Goal: Check status: Check status

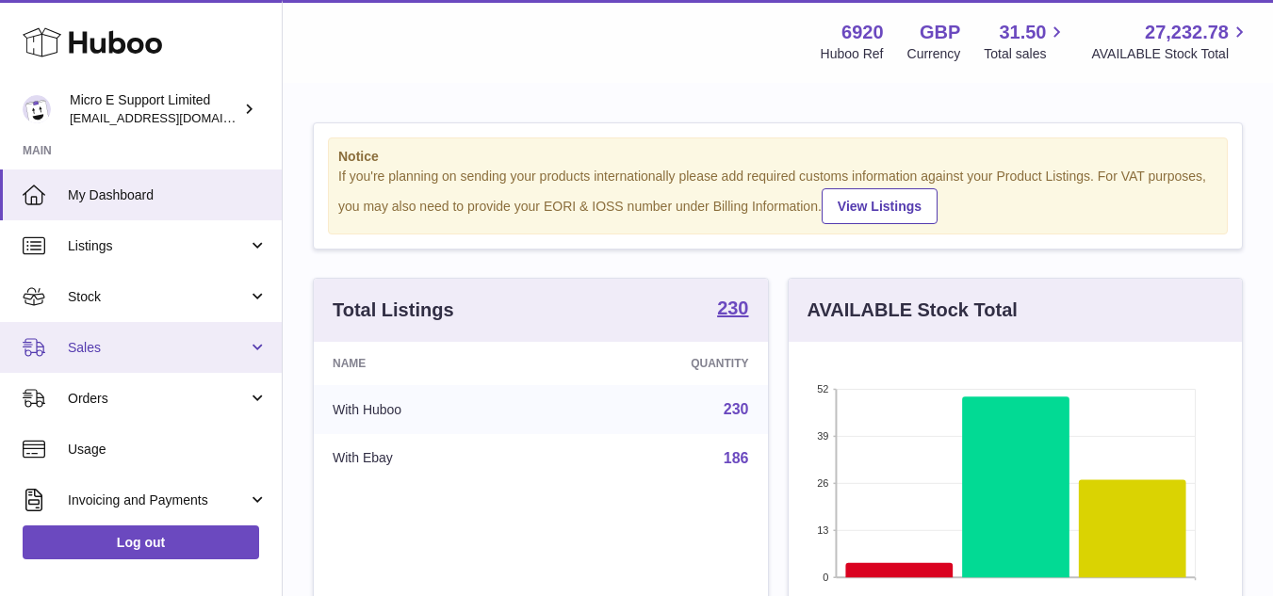
click at [147, 344] on span "Sales" at bounding box center [158, 348] width 180 height 18
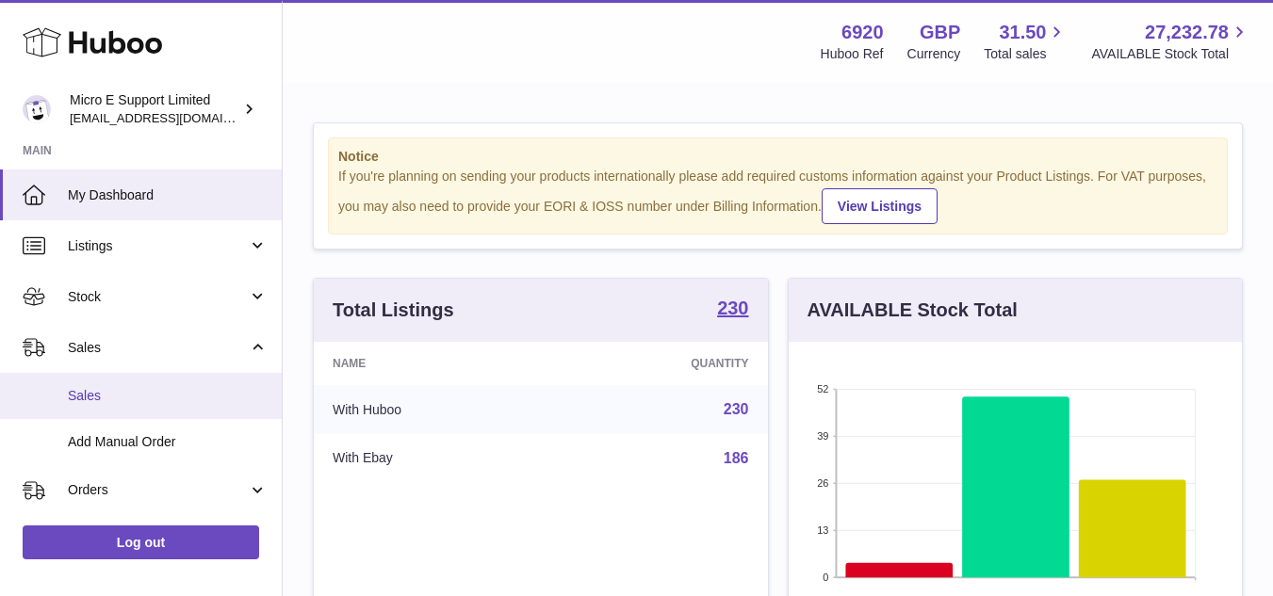
click at [89, 399] on span "Sales" at bounding box center [168, 396] width 200 height 18
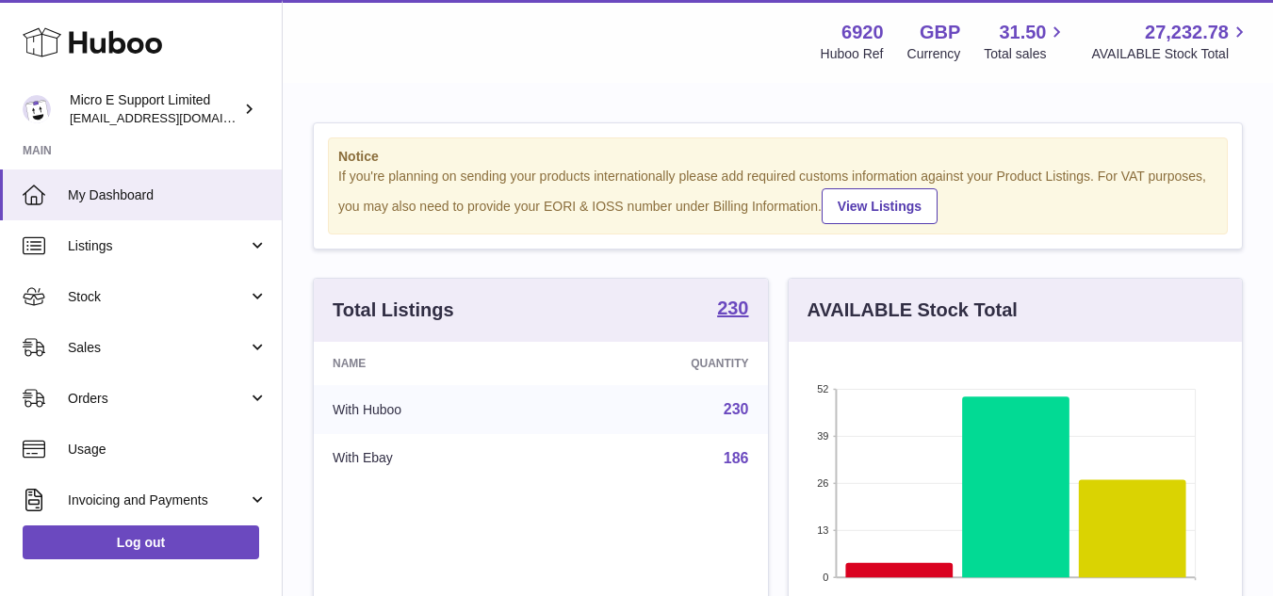
scroll to position [294, 453]
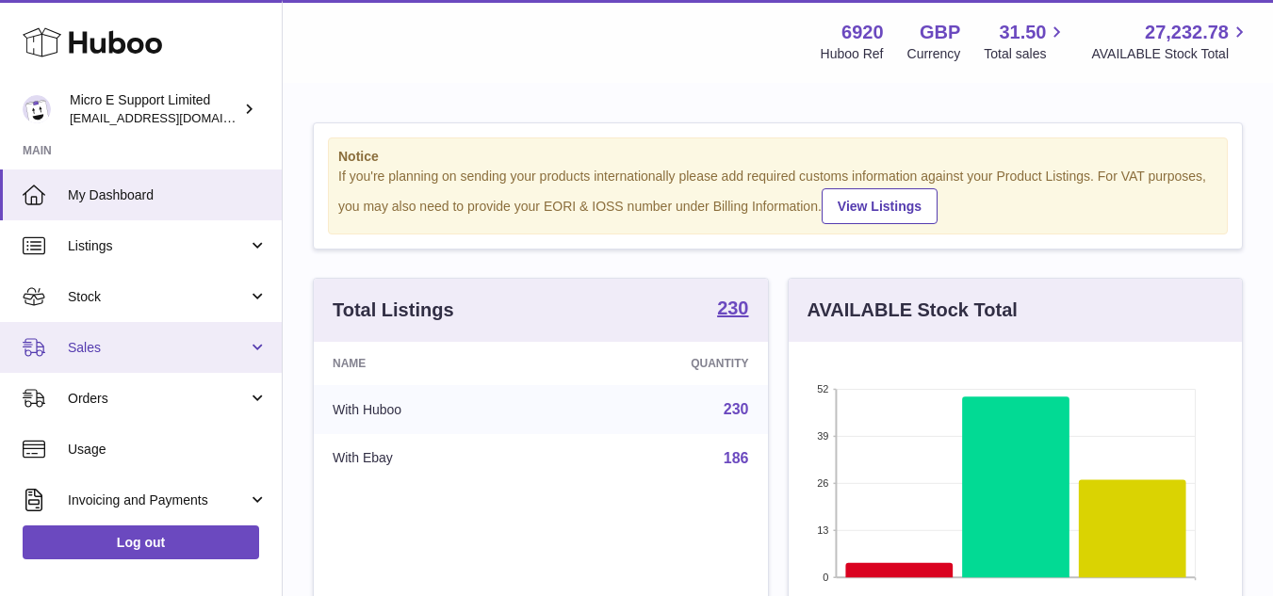
click at [191, 353] on span "Sales" at bounding box center [158, 348] width 180 height 18
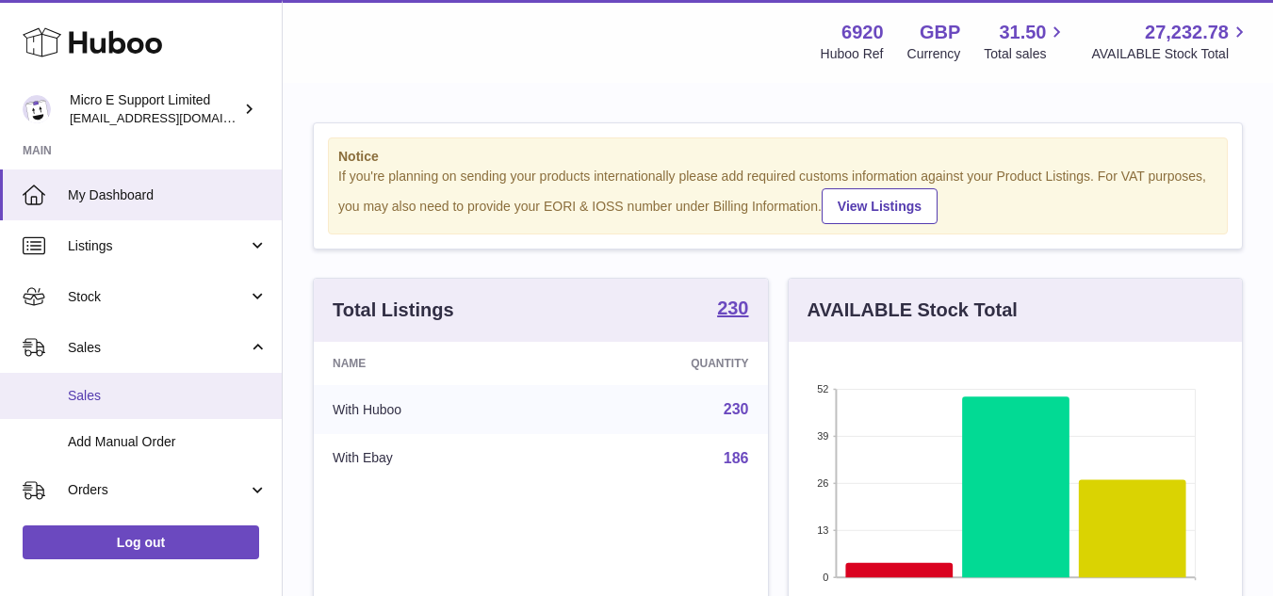
click at [140, 388] on span "Sales" at bounding box center [168, 396] width 200 height 18
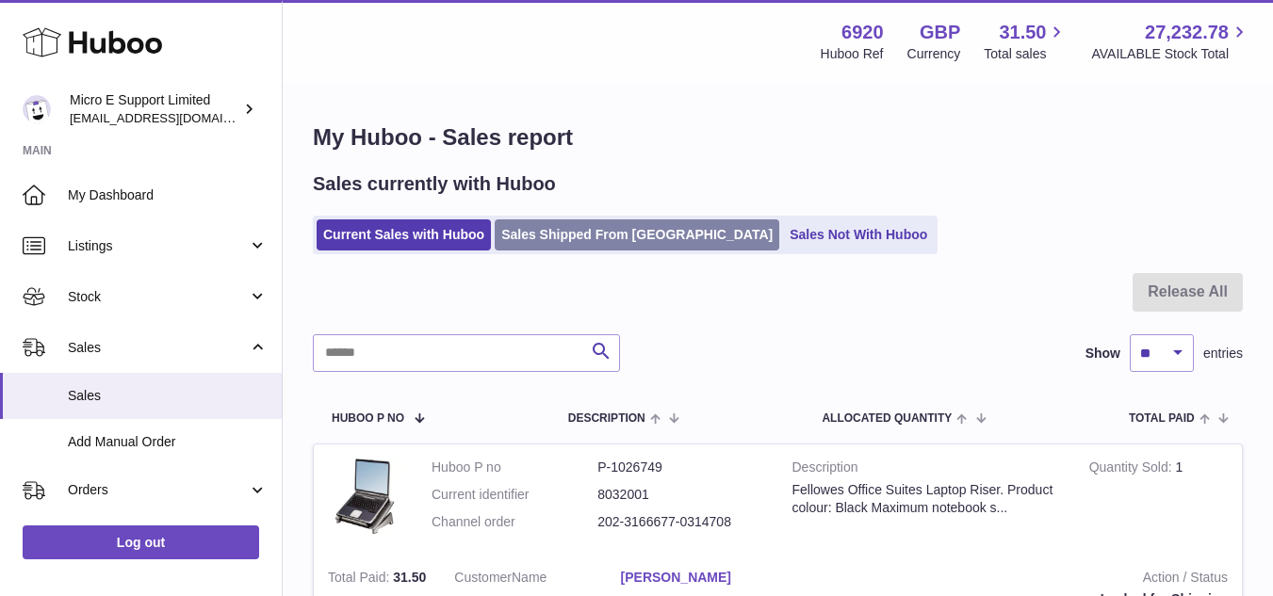
click at [599, 240] on link "Sales Shipped From Huboo" at bounding box center [637, 235] width 285 height 31
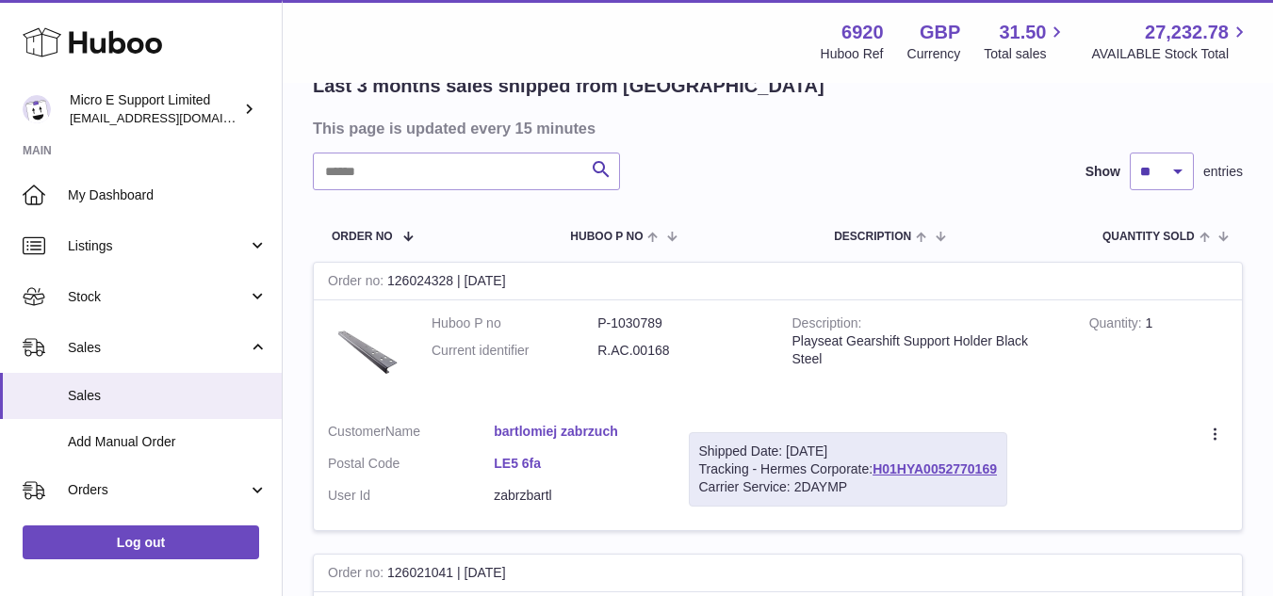
scroll to position [94, 0]
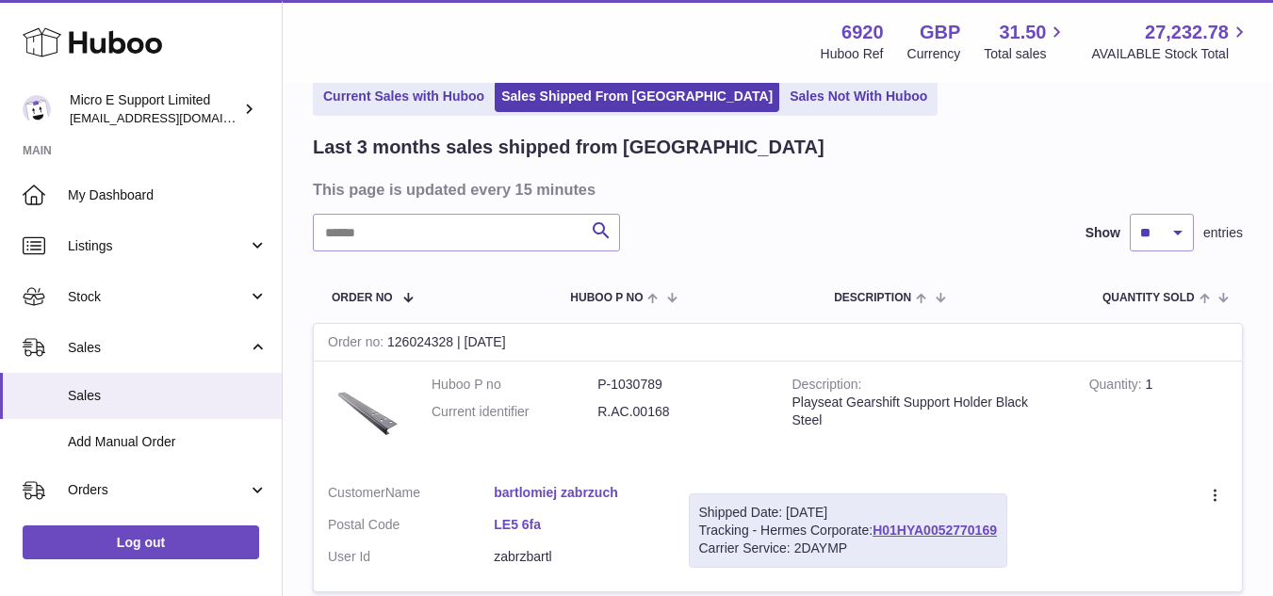
click at [642, 405] on dd "R.AC.00168" at bounding box center [680, 412] width 166 height 18
copy tr "R.AC.00168"
click at [373, 89] on link "Current Sales with Huboo" at bounding box center [404, 96] width 174 height 31
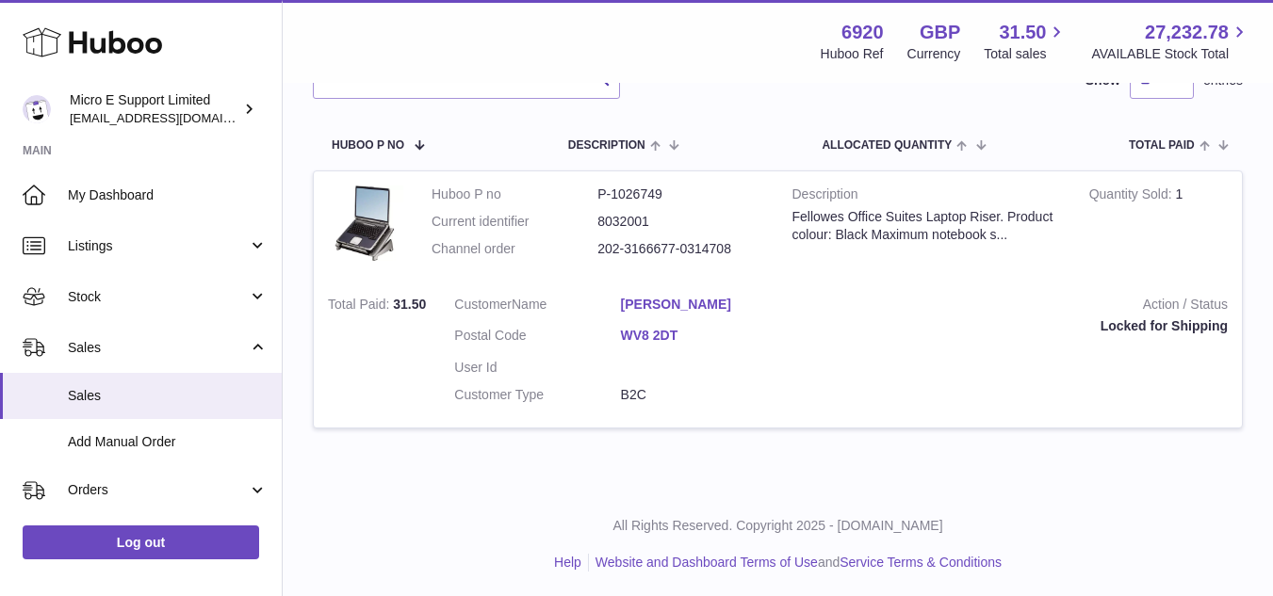
scroll to position [277, 0]
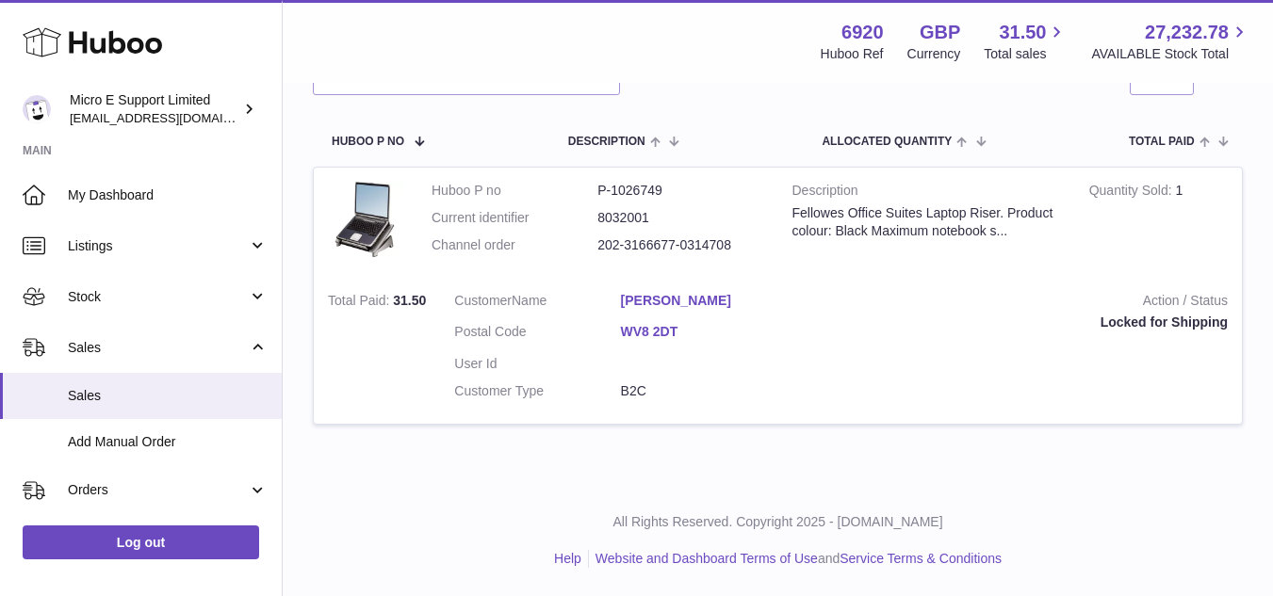
click at [820, 377] on td "Action / Status Locked for Shipping" at bounding box center [1021, 351] width 441 height 147
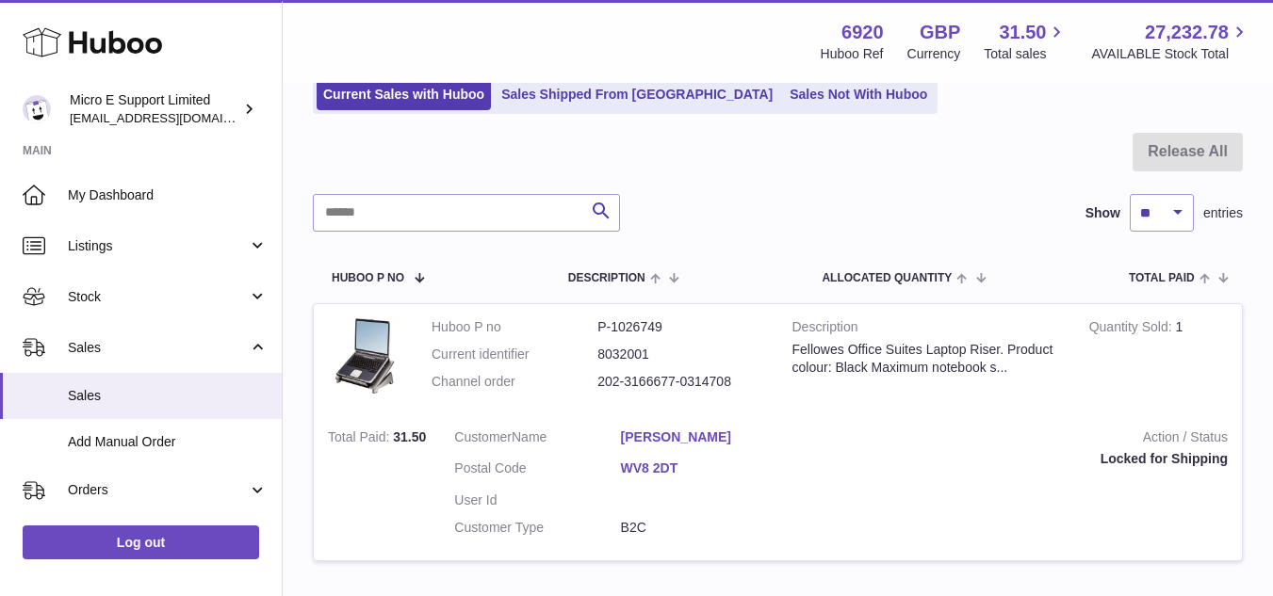
scroll to position [0, 0]
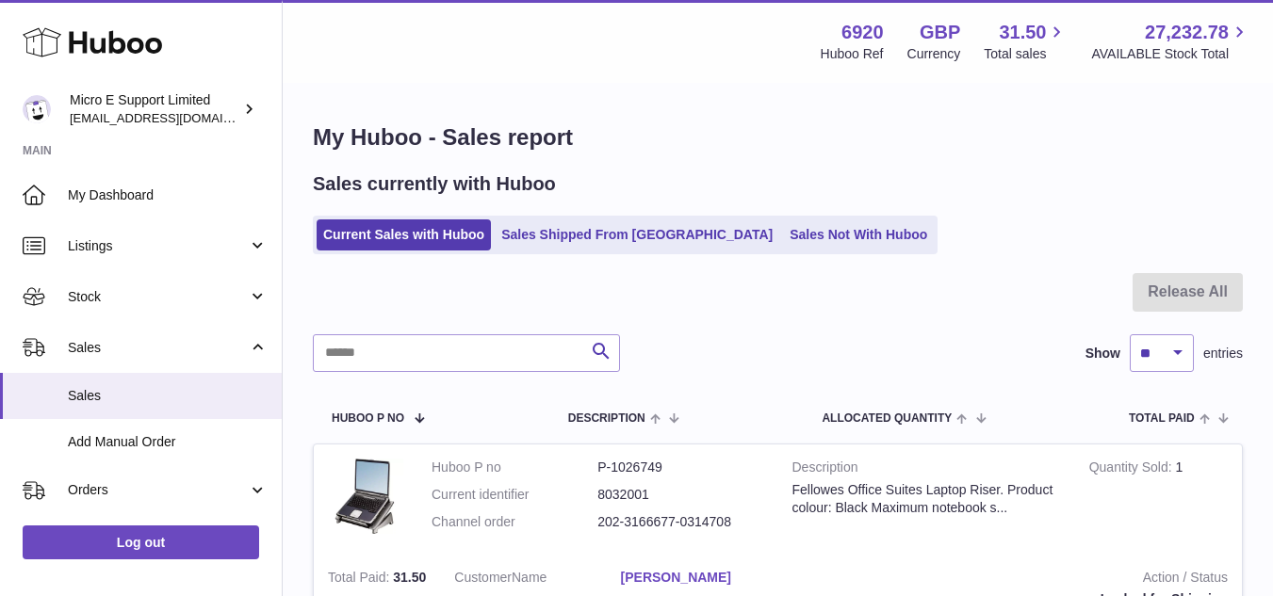
click at [862, 145] on h1 "My Huboo - Sales report" at bounding box center [778, 137] width 930 height 30
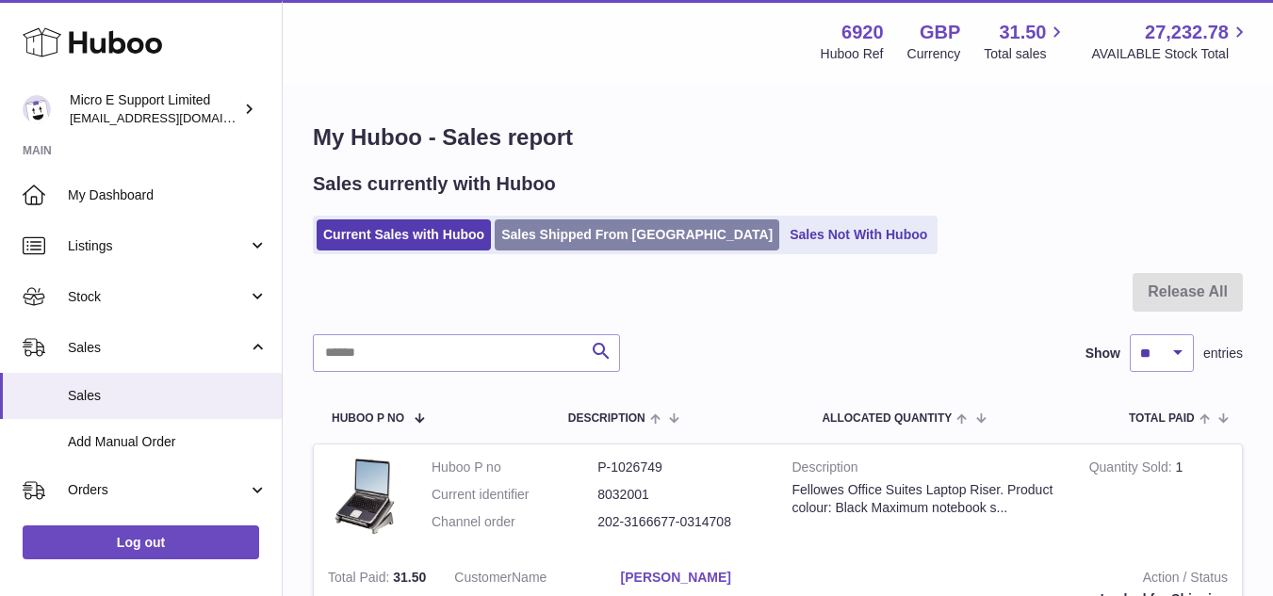
click at [514, 235] on link "Sales Shipped From [GEOGRAPHIC_DATA]" at bounding box center [637, 235] width 285 height 31
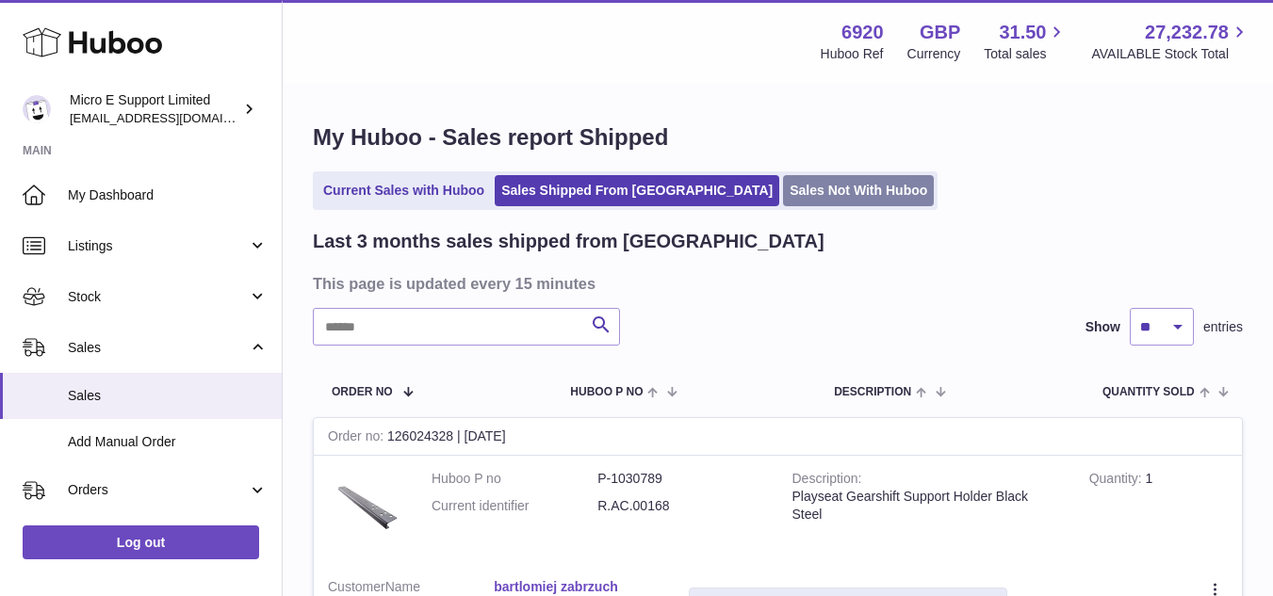
click at [783, 198] on link "Sales Not With Huboo" at bounding box center [858, 190] width 151 height 31
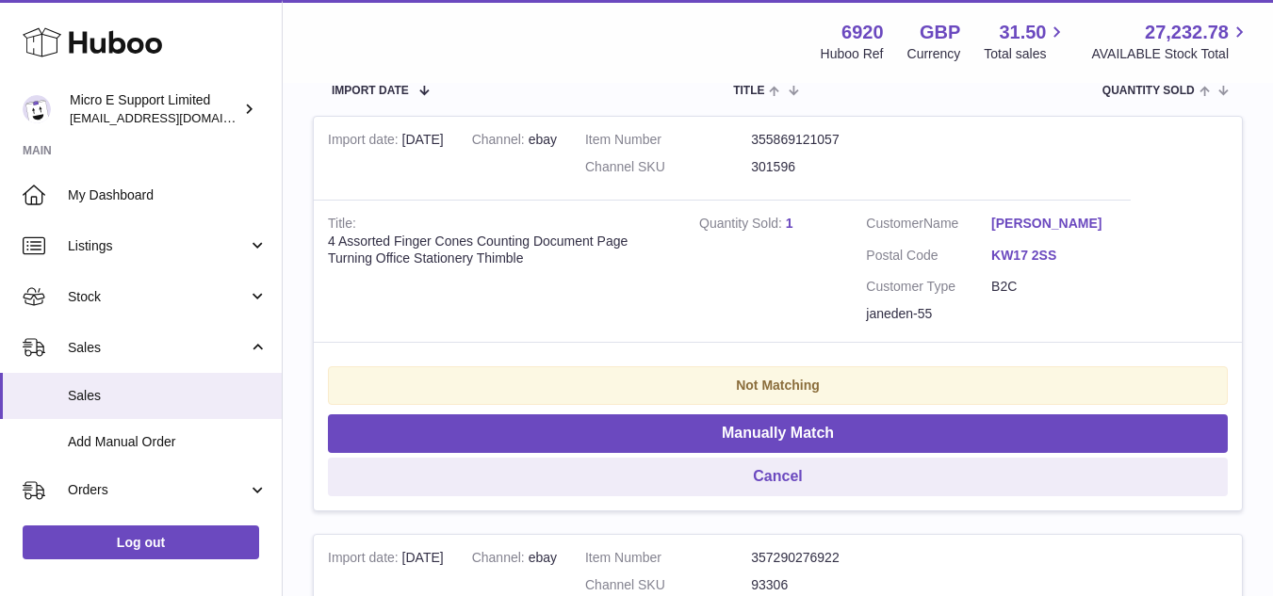
scroll to position [377, 0]
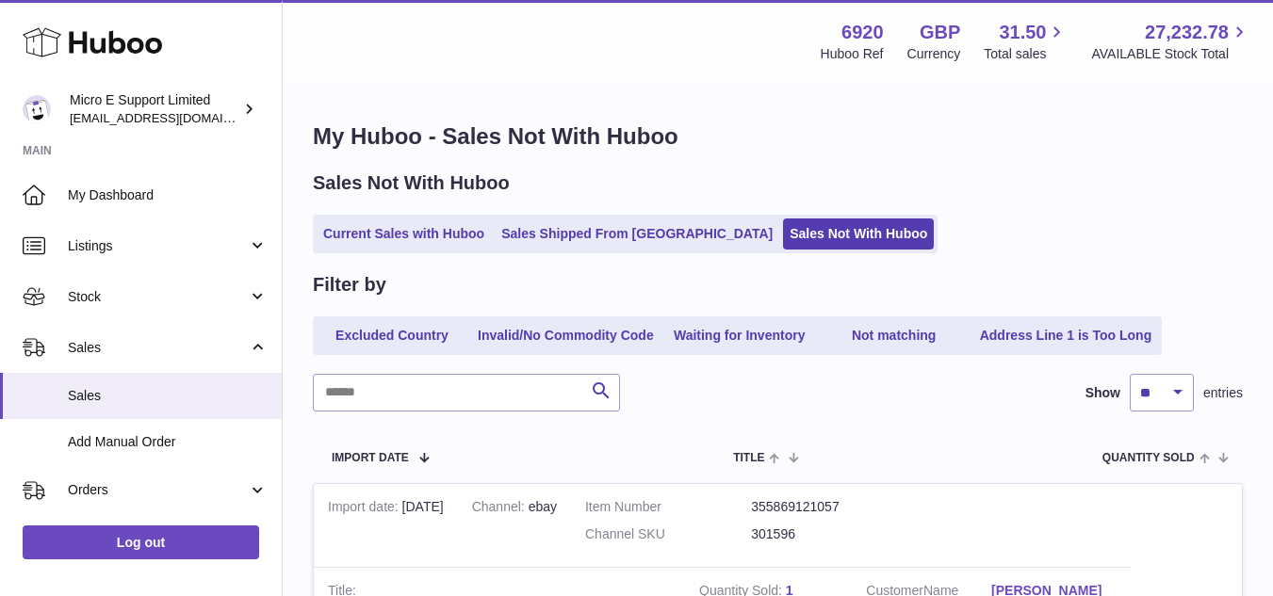
scroll to position [0, 0]
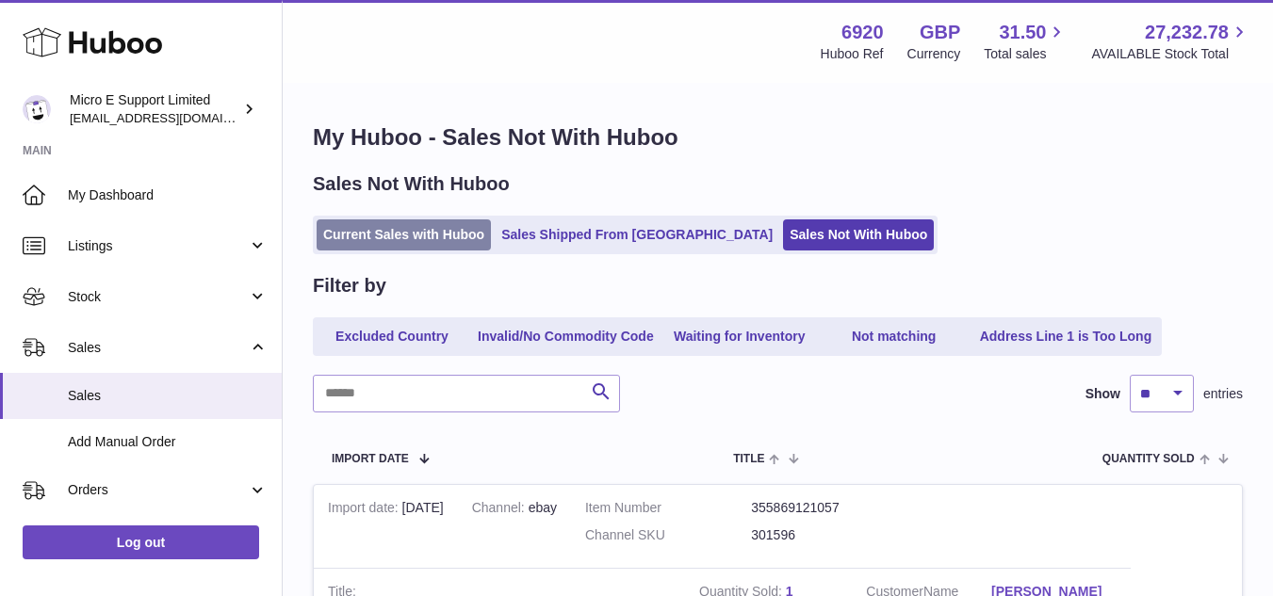
click at [376, 236] on link "Current Sales with Huboo" at bounding box center [404, 235] width 174 height 31
